Goal: Obtain resource: Obtain resource

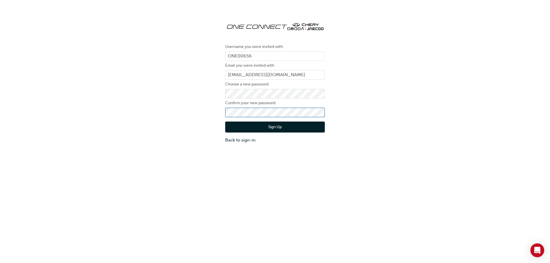
click button "Sign Up" at bounding box center [275, 127] width 100 height 11
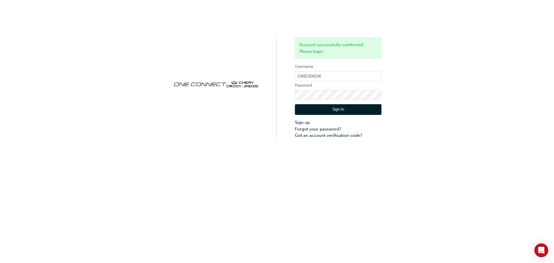
click at [327, 108] on button "Sign In" at bounding box center [338, 109] width 87 height 11
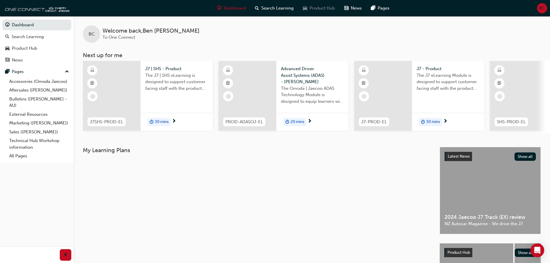
click at [318, 9] on span "Product Hub" at bounding box center [321, 8] width 25 height 7
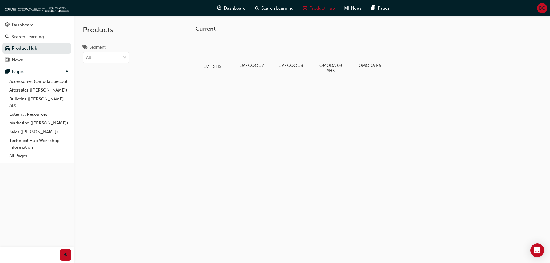
click at [219, 58] on div at bounding box center [213, 49] width 32 height 23
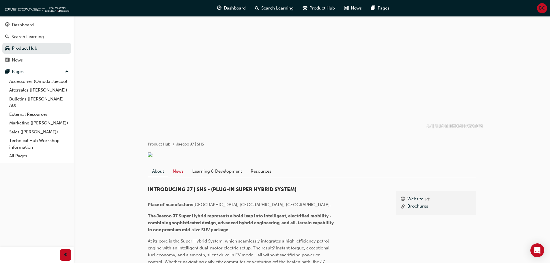
click at [183, 172] on link "News" at bounding box center [178, 171] width 20 height 11
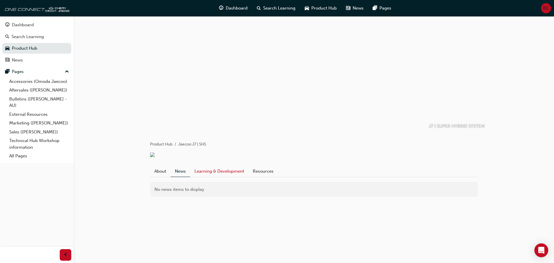
click at [223, 170] on link "Learning & Development" at bounding box center [219, 171] width 58 height 11
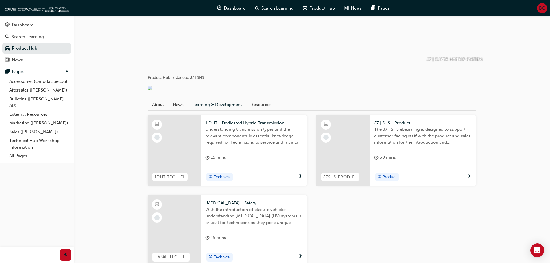
scroll to position [87, 0]
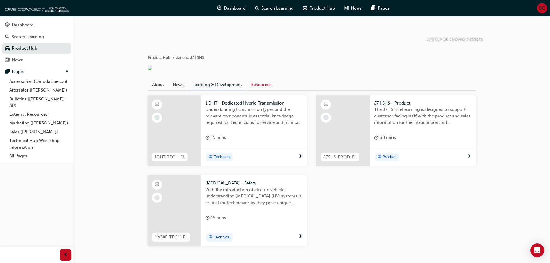
click at [261, 84] on link "Resources" at bounding box center [260, 84] width 29 height 11
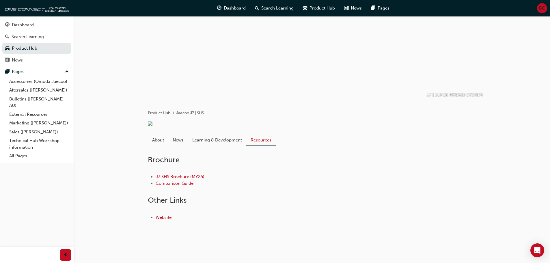
scroll to position [31, 0]
click at [158, 139] on link "About" at bounding box center [158, 139] width 20 height 11
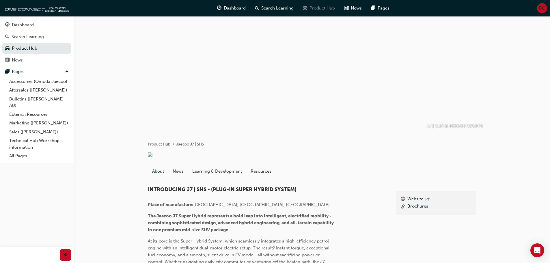
click at [329, 9] on span "Product Hub" at bounding box center [321, 8] width 25 height 7
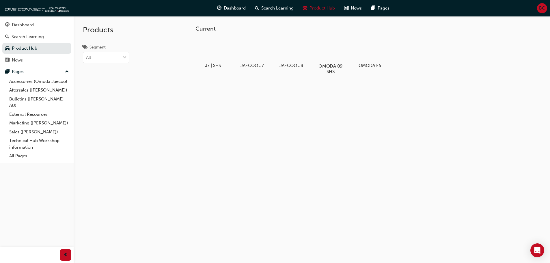
click at [330, 57] on div at bounding box center [330, 49] width 32 height 23
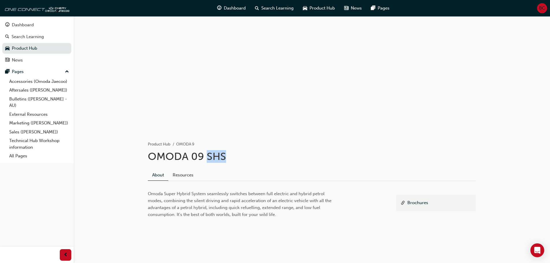
drag, startPoint x: 226, startPoint y: 156, endPoint x: 205, endPoint y: 156, distance: 21.4
click at [205, 156] on h1 "OMODA 09 SHS" at bounding box center [312, 156] width 328 height 13
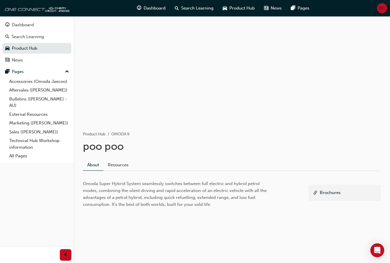
click at [286, 162] on div "About Resources" at bounding box center [232, 165] width 298 height 12
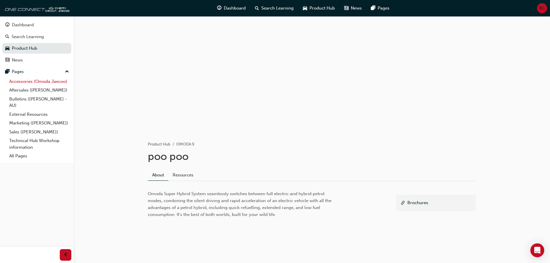
click at [53, 85] on link "Accessories (Omoda Jaecoo)" at bounding box center [39, 81] width 64 height 9
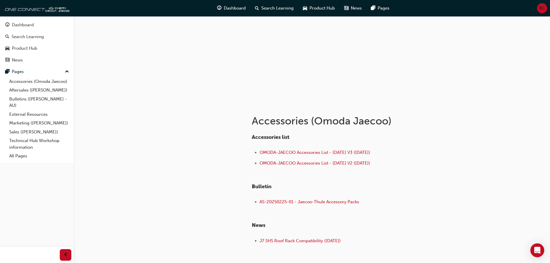
scroll to position [67, 0]
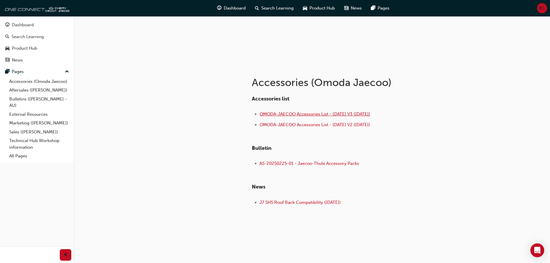
click at [306, 112] on span "OMODA-JAECOO Accessories List - [DATE] V3 ([DATE])" at bounding box center [314, 113] width 111 height 5
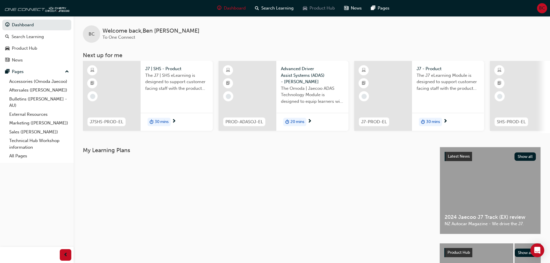
click at [329, 9] on span "Product Hub" at bounding box center [321, 8] width 25 height 7
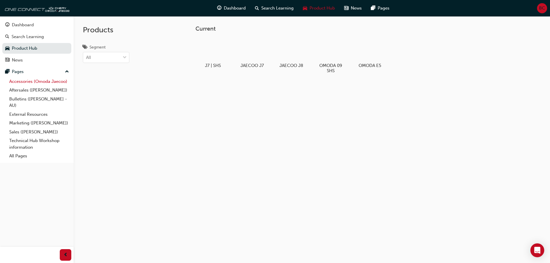
click at [45, 83] on link "Accessories (Omoda Jaecoo)" at bounding box center [39, 81] width 64 height 9
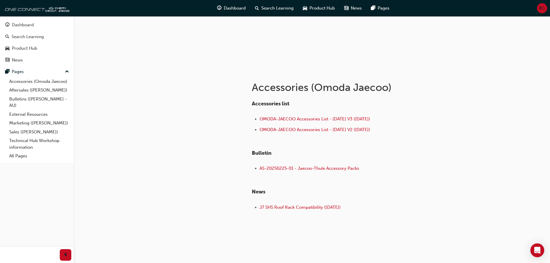
scroll to position [67, 0]
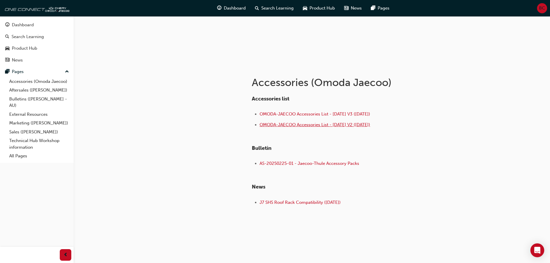
click at [300, 124] on span "OMODA-JAECOO Accessories List - [DATE] V2 ([DATE])" at bounding box center [314, 124] width 111 height 5
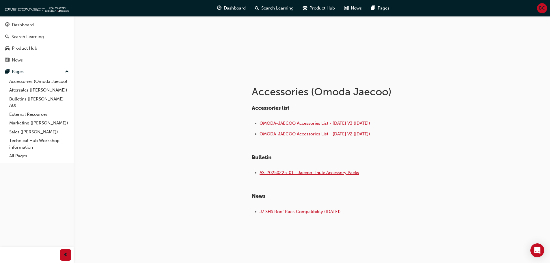
scroll to position [67, 0]
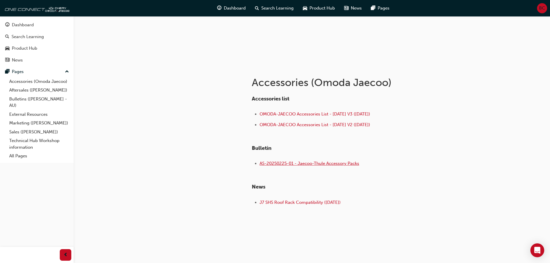
click at [307, 163] on span "AS-20250225-01 - Jaecoo-Thule Accessory Packs" at bounding box center [309, 163] width 100 height 5
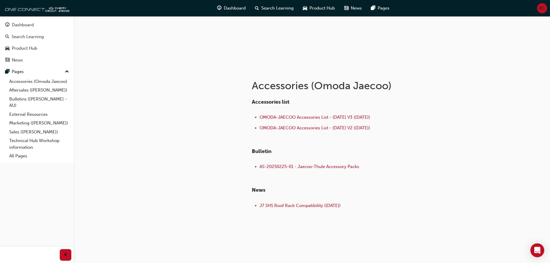
scroll to position [67, 0]
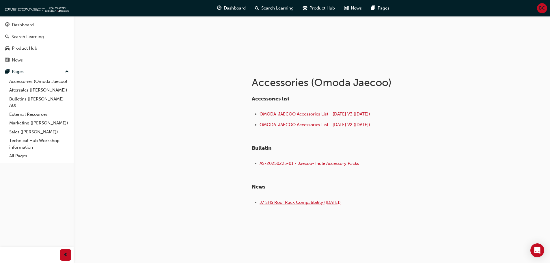
click at [275, 202] on span "J7 SHS Roof Rack Compatibility ([DATE])" at bounding box center [299, 202] width 81 height 5
